Goal: Information Seeking & Learning: Learn about a topic

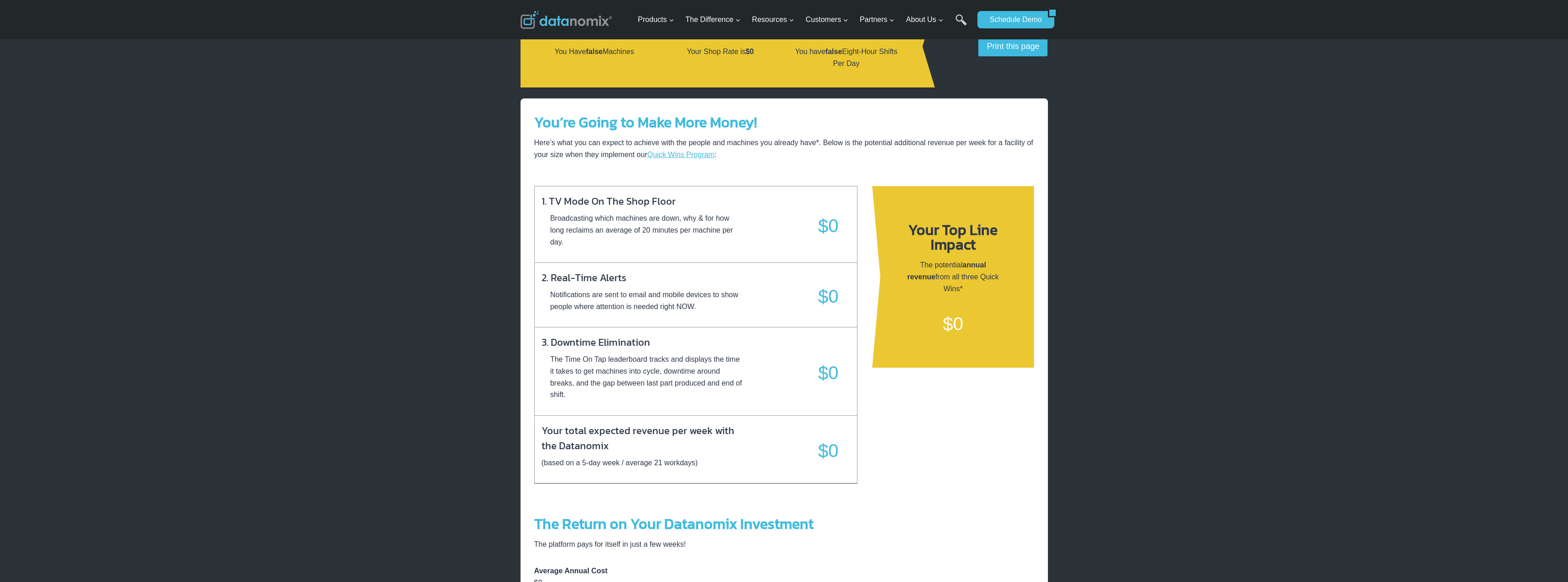
click at [825, 222] on p "$0" at bounding box center [828, 226] width 21 height 29
drag, startPoint x: 579, startPoint y: 218, endPoint x: 675, endPoint y: 217, distance: 96.0
click at [675, 217] on p "Broadcasting which machines are down, why & for how long reclaims an average of…" at bounding box center [642, 230] width 201 height 35
drag, startPoint x: 718, startPoint y: 221, endPoint x: 721, endPoint y: 217, distance: 5.0
click at [718, 222] on p "Broadcasting which machines are down, why & for how long reclaims an average of…" at bounding box center [642, 230] width 201 height 35
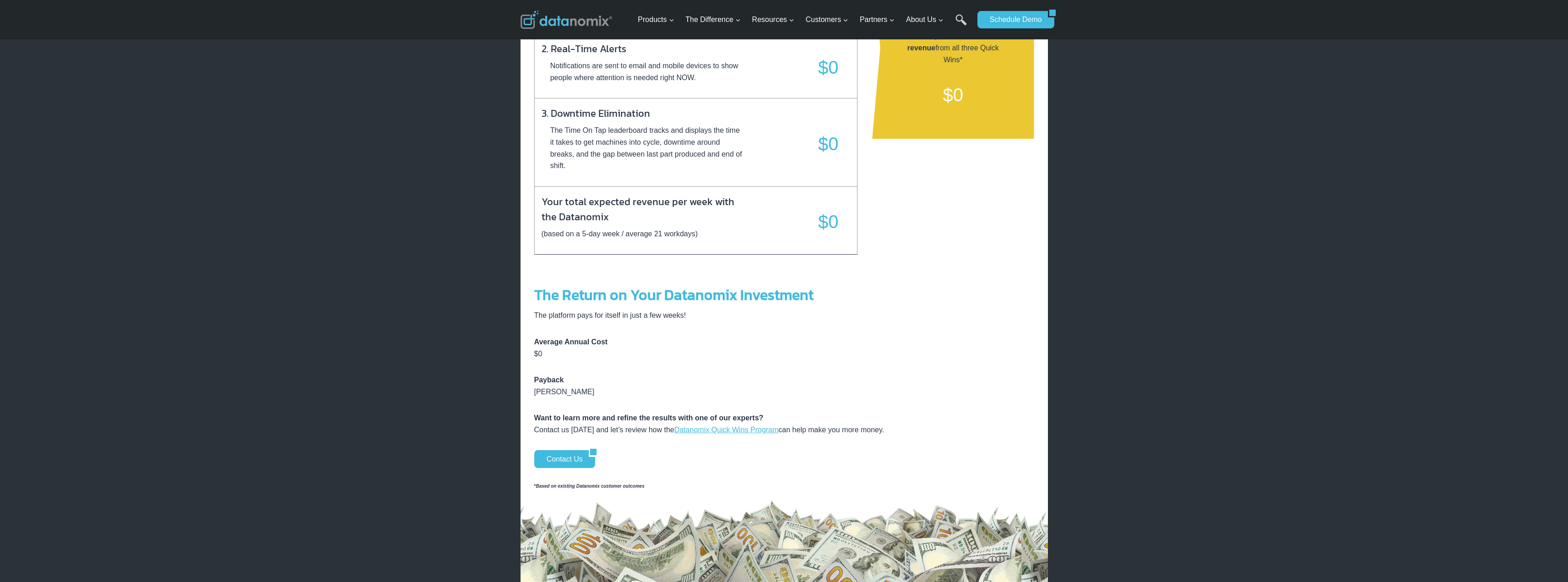
scroll to position [412, 0]
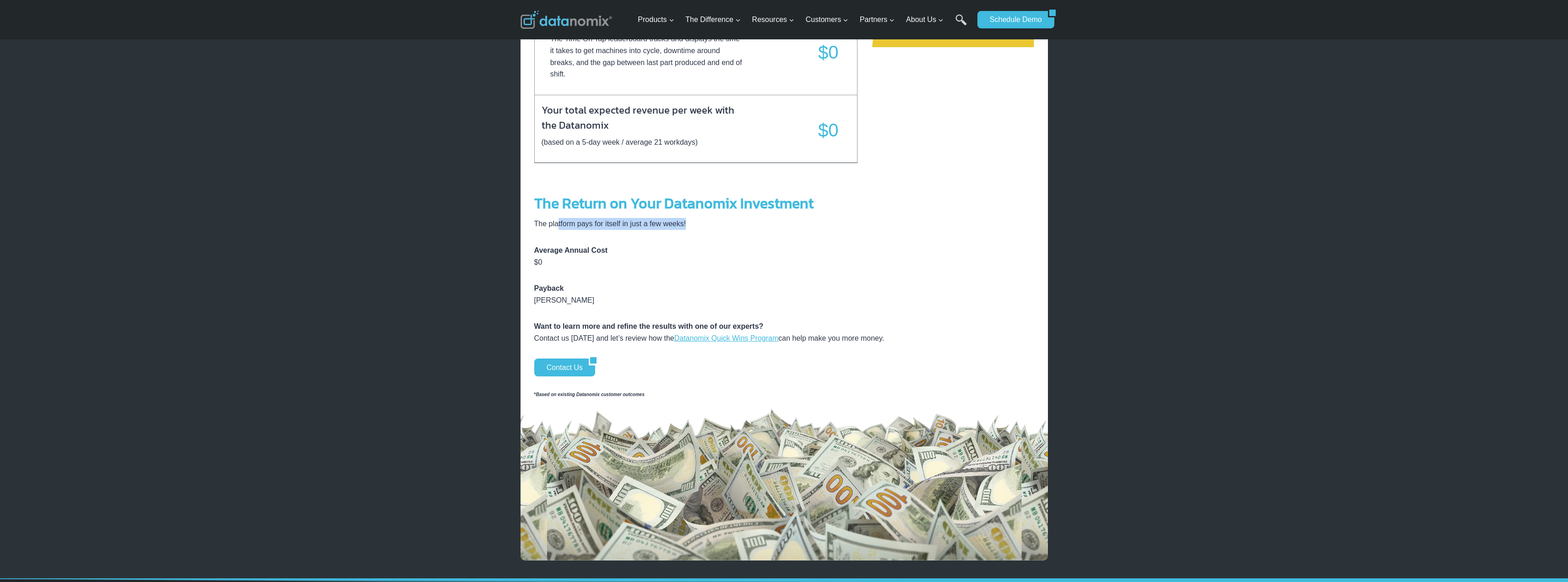
drag, startPoint x: 556, startPoint y: 225, endPoint x: 705, endPoint y: 225, distance: 149.0
click at [705, 225] on p "The platform pays for itself in just a few weeks!" at bounding box center [784, 224] width 500 height 12
click at [693, 225] on p "The platform pays for itself in just a few weeks!" at bounding box center [784, 224] width 500 height 12
drag, startPoint x: 549, startPoint y: 293, endPoint x: 613, endPoint y: 293, distance: 64.0
click at [613, 293] on p "Payback [PERSON_NAME]" at bounding box center [784, 294] width 500 height 23
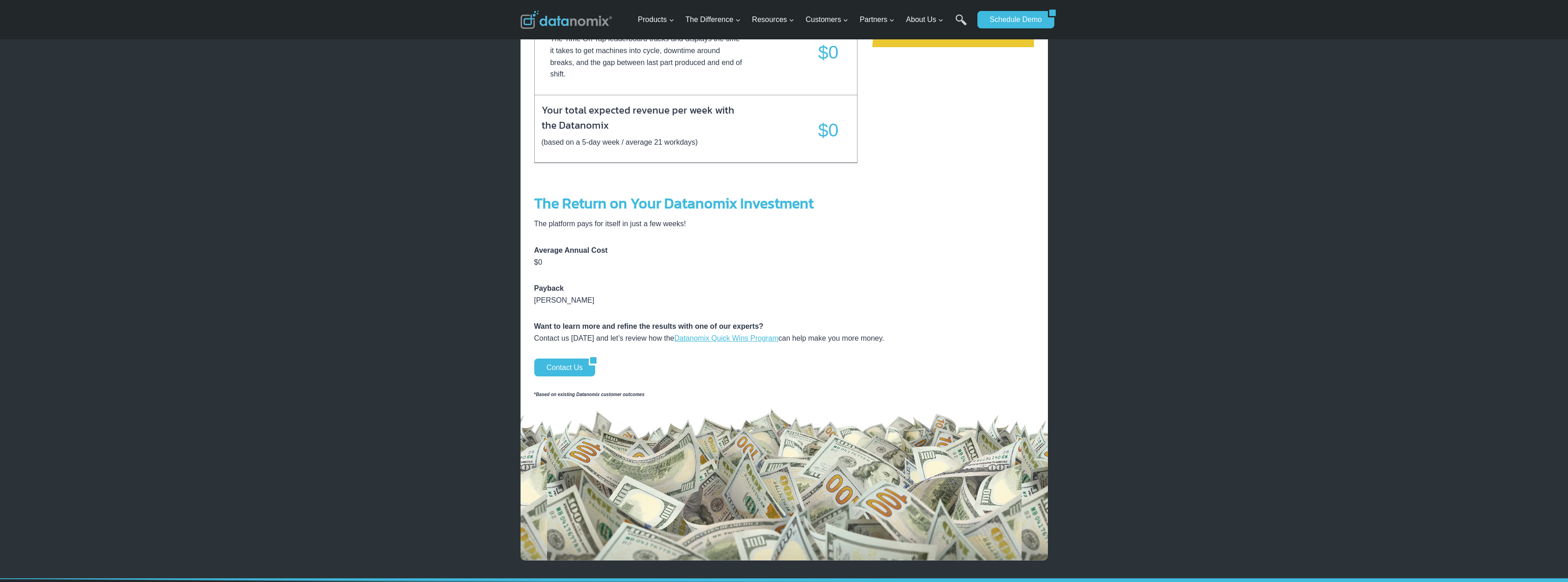
click at [572, 310] on div "You’re Going to Make More Money! Here’s what you can expect to achieve with the…" at bounding box center [784, 169] width 500 height 764
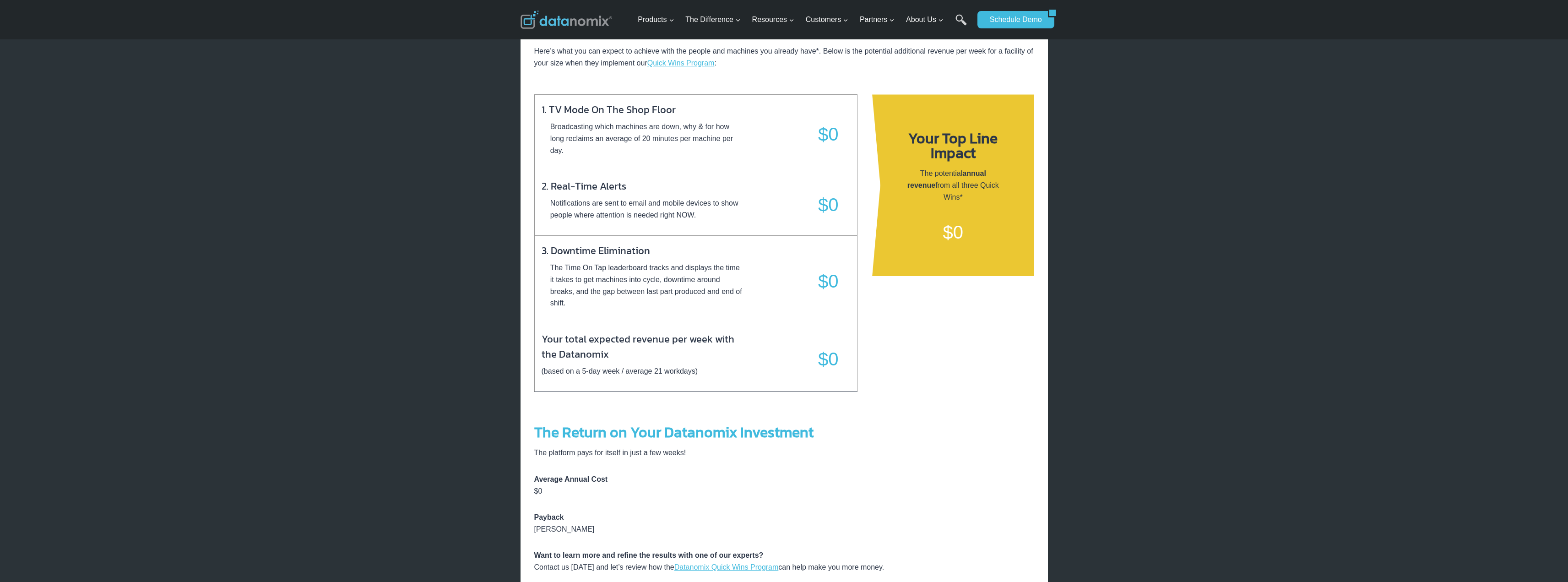
click at [832, 125] on p "$0" at bounding box center [828, 134] width 21 height 29
click at [810, 219] on div "$0" at bounding box center [792, 205] width 93 height 29
click at [823, 273] on p "$0" at bounding box center [828, 281] width 21 height 29
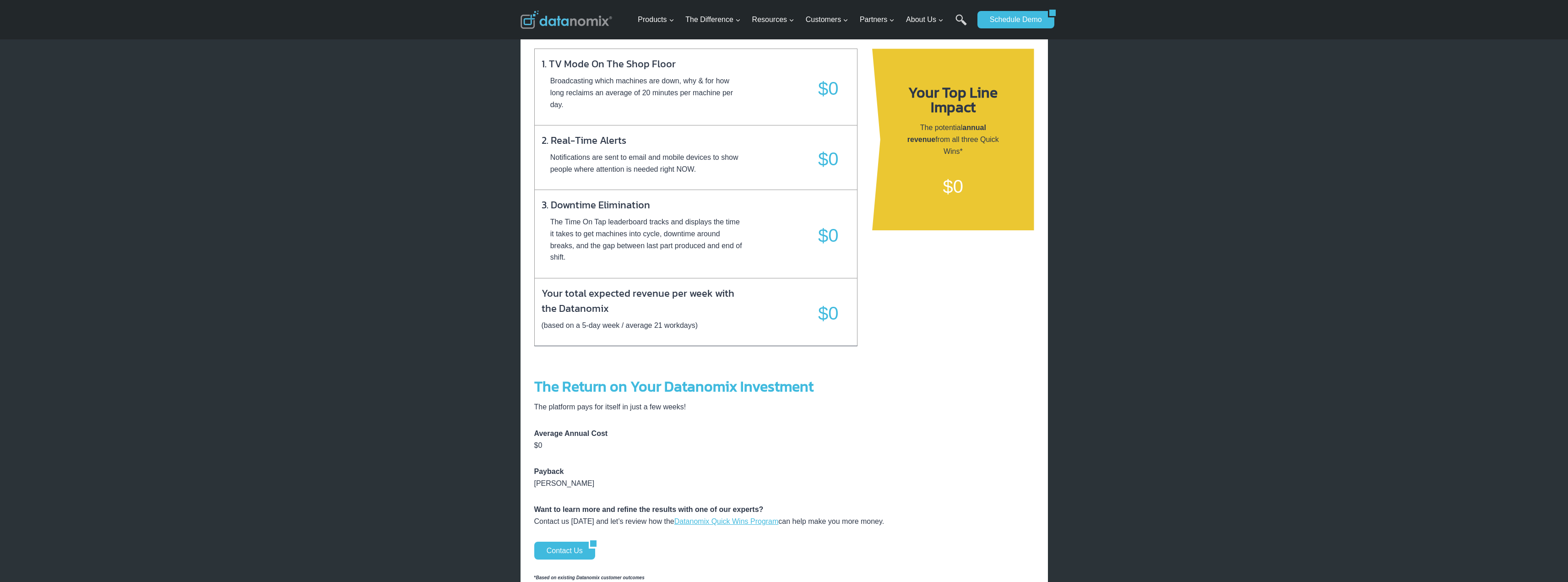
scroll to position [91, 0]
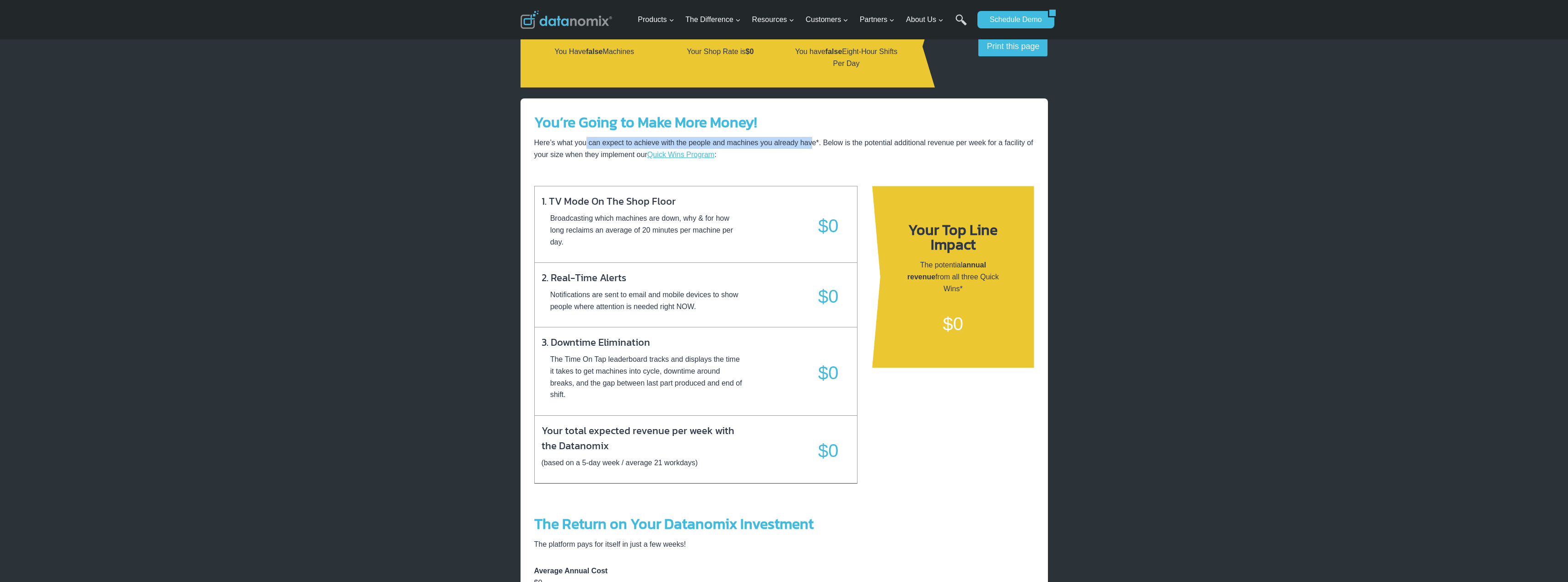
drag, startPoint x: 586, startPoint y: 140, endPoint x: 828, endPoint y: 142, distance: 242.0
click at [812, 140] on p "Here’s what you can expect to achieve with the people and machines you already …" at bounding box center [784, 149] width 500 height 23
click at [828, 142] on p "Here’s what you can expect to achieve with the people and machines you already …" at bounding box center [784, 149] width 500 height 23
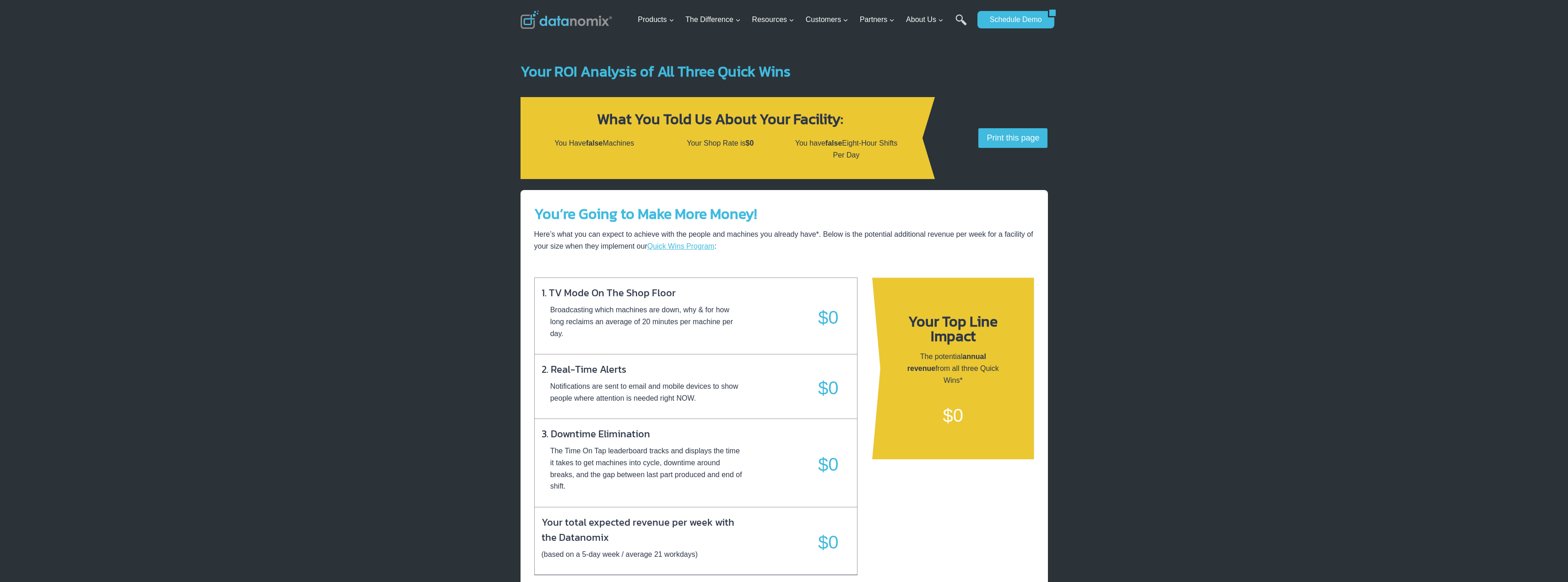
click at [642, 120] on strong "What You Told Us About Your Facility:" at bounding box center [720, 119] width 247 height 22
drag, startPoint x: 606, startPoint y: 121, endPoint x: 856, endPoint y: 121, distance: 250.0
click at [856, 121] on h3 "What You Told Us About Your Facility:" at bounding box center [720, 119] width 385 height 15
click at [821, 122] on strong "What You Told Us About Your Facility:" at bounding box center [720, 119] width 247 height 22
drag, startPoint x: 603, startPoint y: 144, endPoint x: 639, endPoint y: 144, distance: 36.0
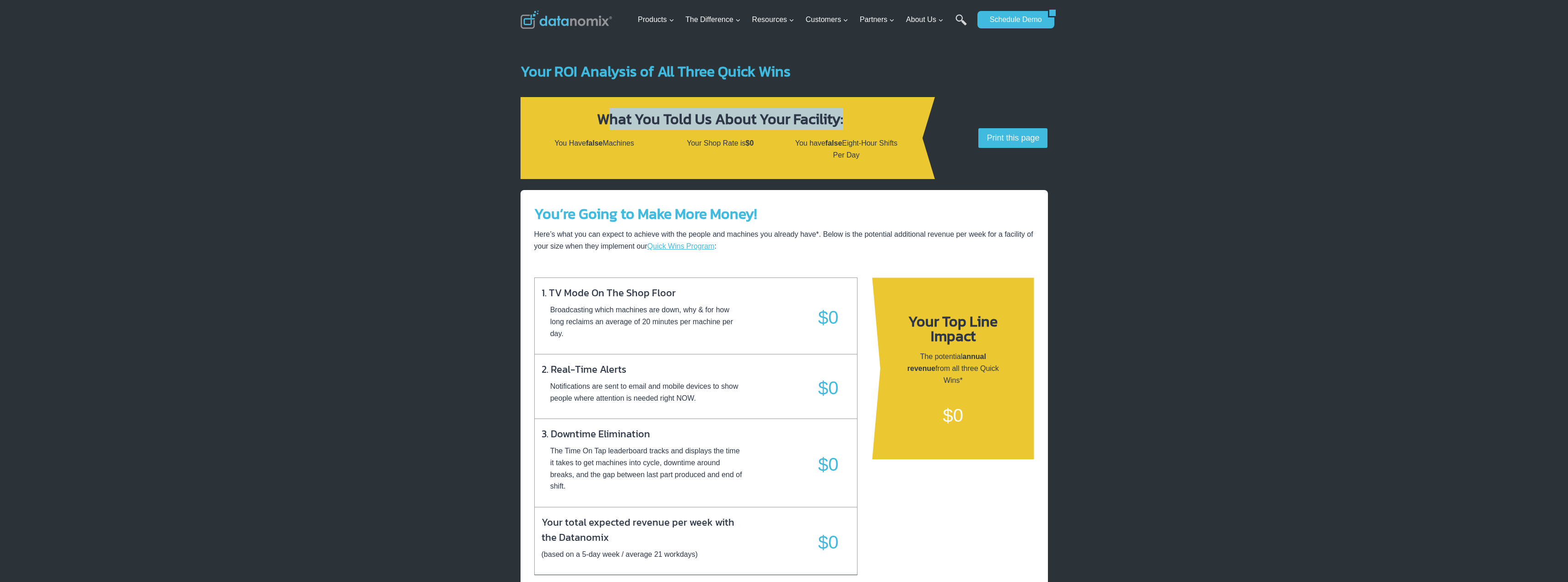
click at [639, 144] on p "You Have false Machines" at bounding box center [594, 144] width 111 height 12
click at [712, 143] on p "Your Shop Rate is $0" at bounding box center [720, 144] width 111 height 12
click at [614, 74] on strong "Your ROI Analysis of All Three Quick Wins" at bounding box center [656, 71] width 270 height 22
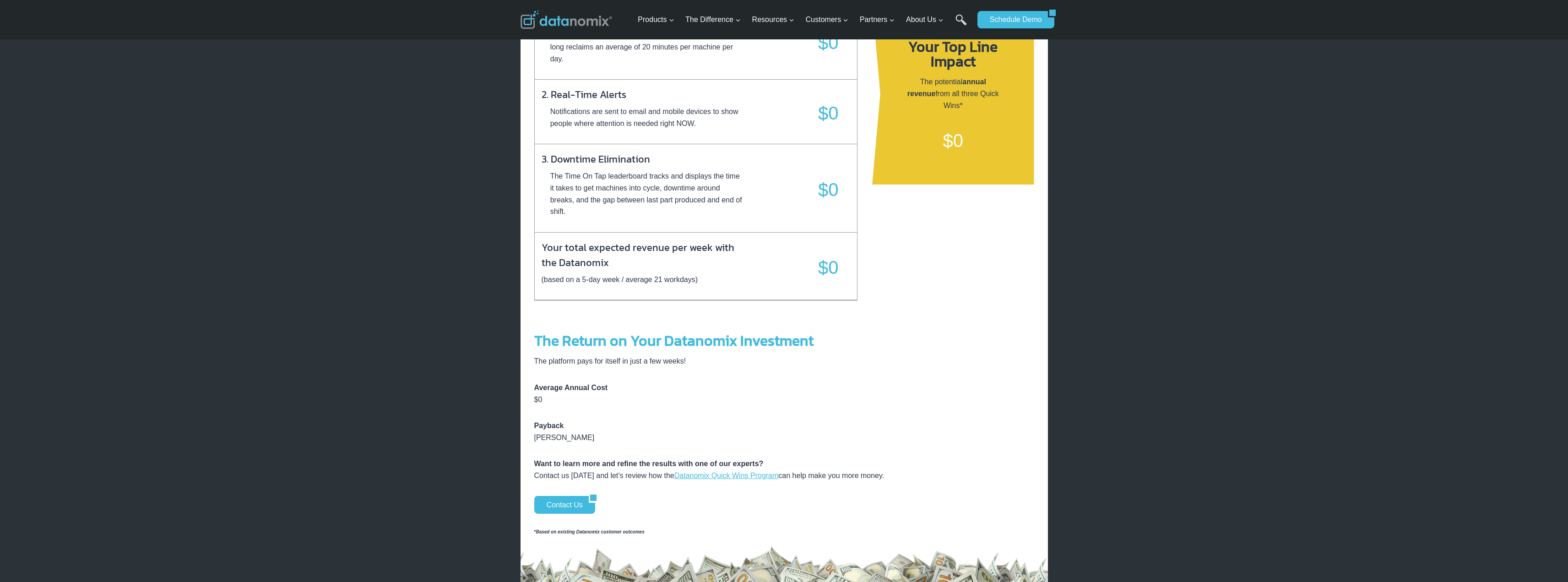
scroll to position [412, 0]
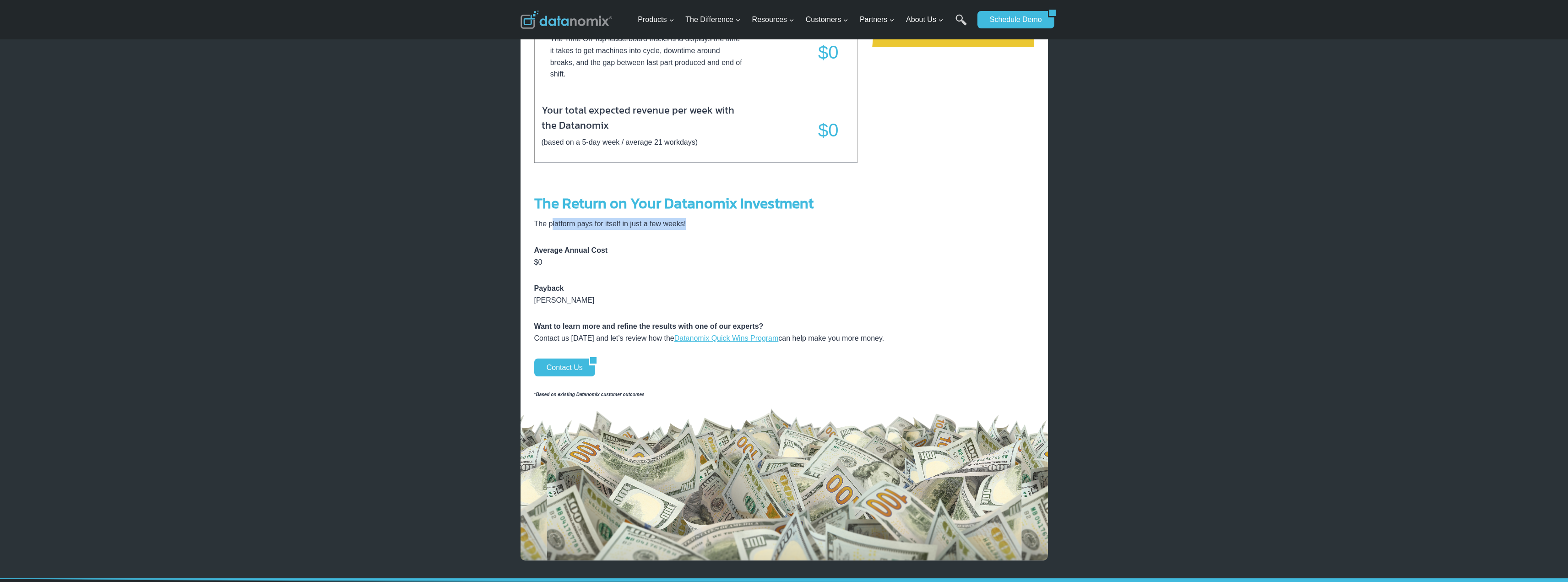
drag, startPoint x: 552, startPoint y: 217, endPoint x: 709, endPoint y: 216, distance: 157.0
click at [709, 216] on div "You’re Going to Make More Money! Here’s what you can expect to achieve with the…" at bounding box center [784, 169] width 500 height 764
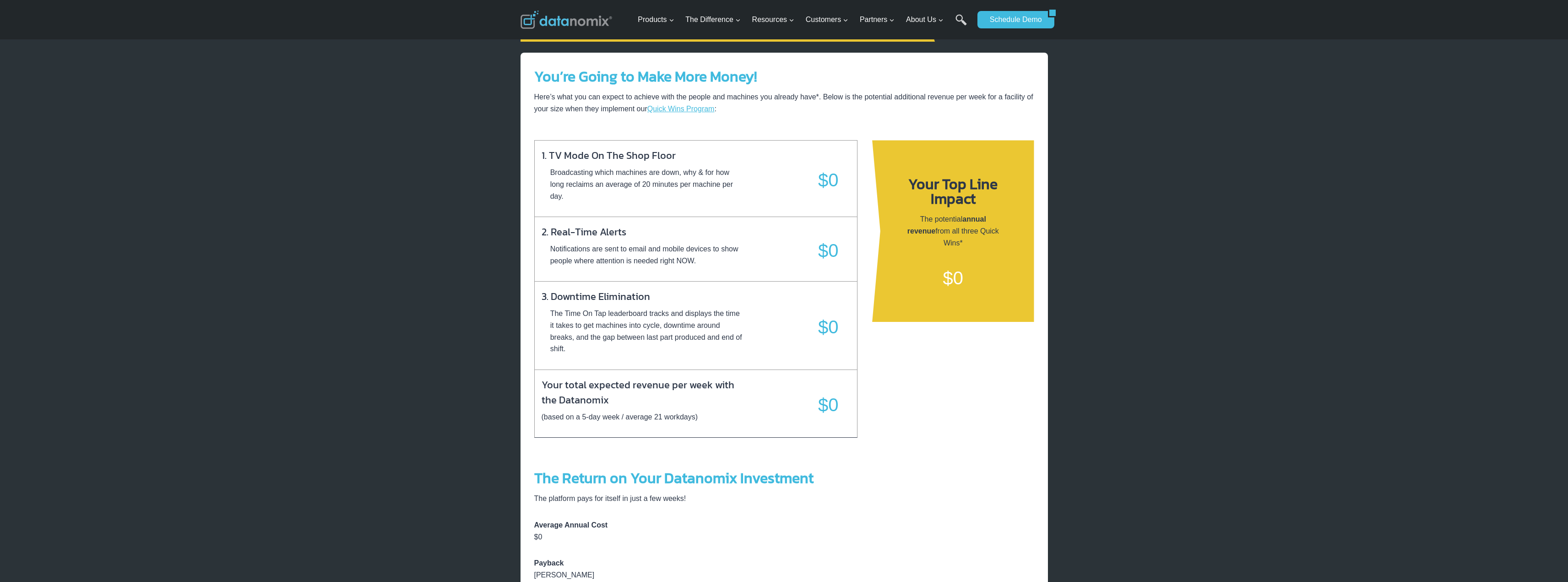
scroll to position [0, 0]
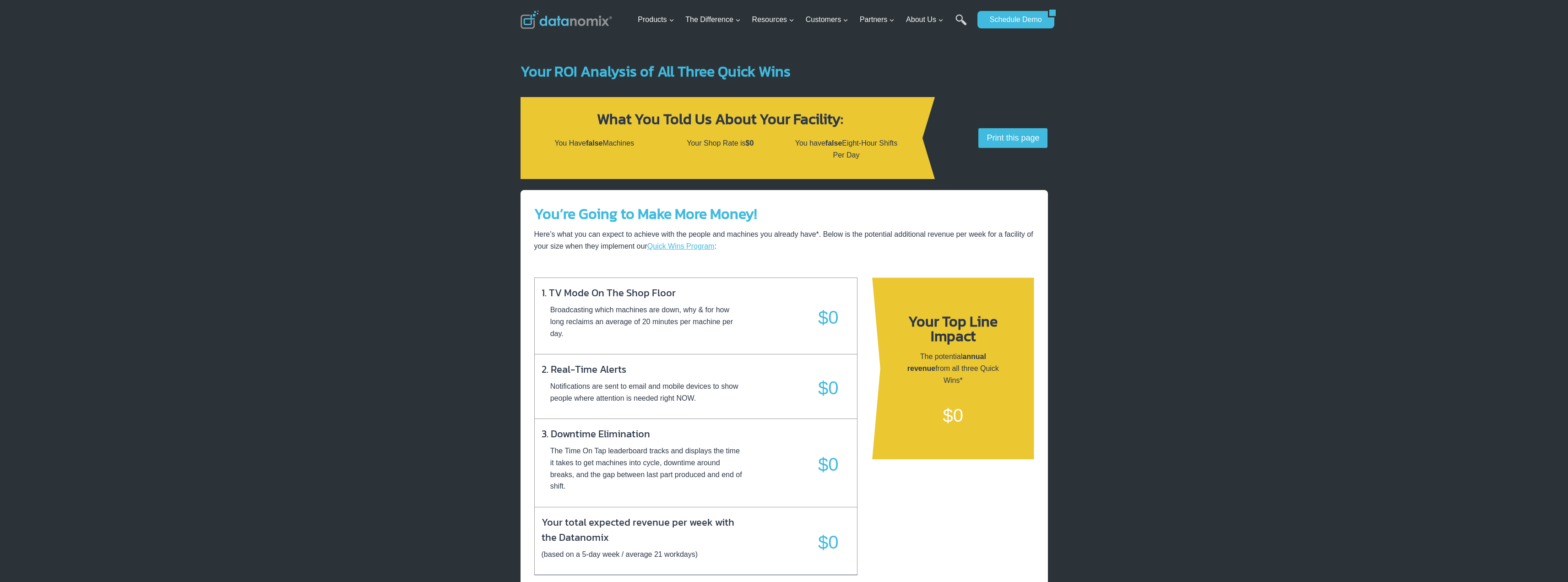
click at [611, 139] on p "You Have false Machines" at bounding box center [594, 144] width 111 height 12
click at [985, 78] on h2 "Your ROI Analysis of All Three Quick Wins" at bounding box center [784, 71] width 527 height 15
